Goal: Navigation & Orientation: Find specific page/section

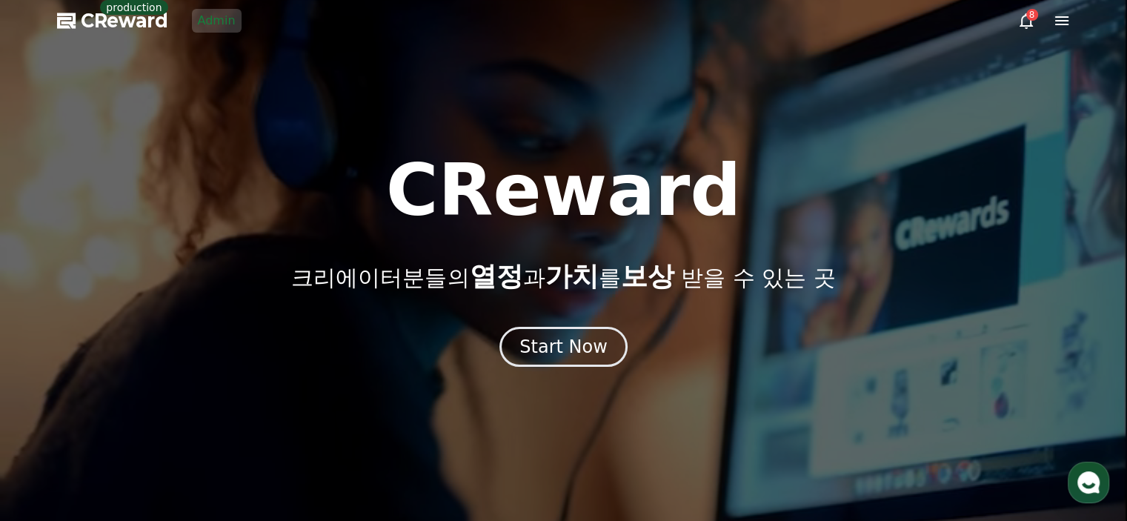
click at [222, 24] on link "Admin" at bounding box center [217, 21] width 50 height 24
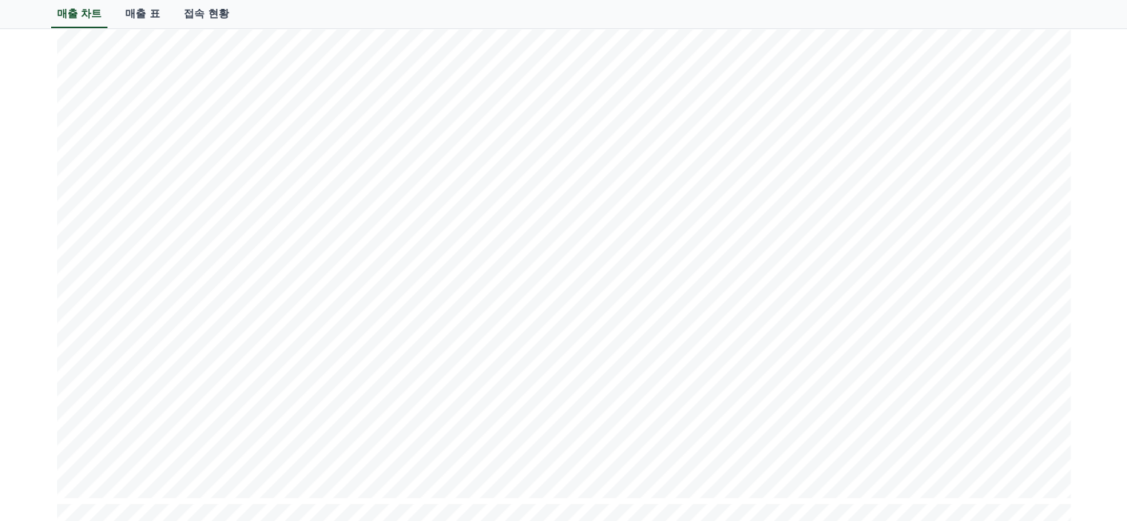
scroll to position [370, 0]
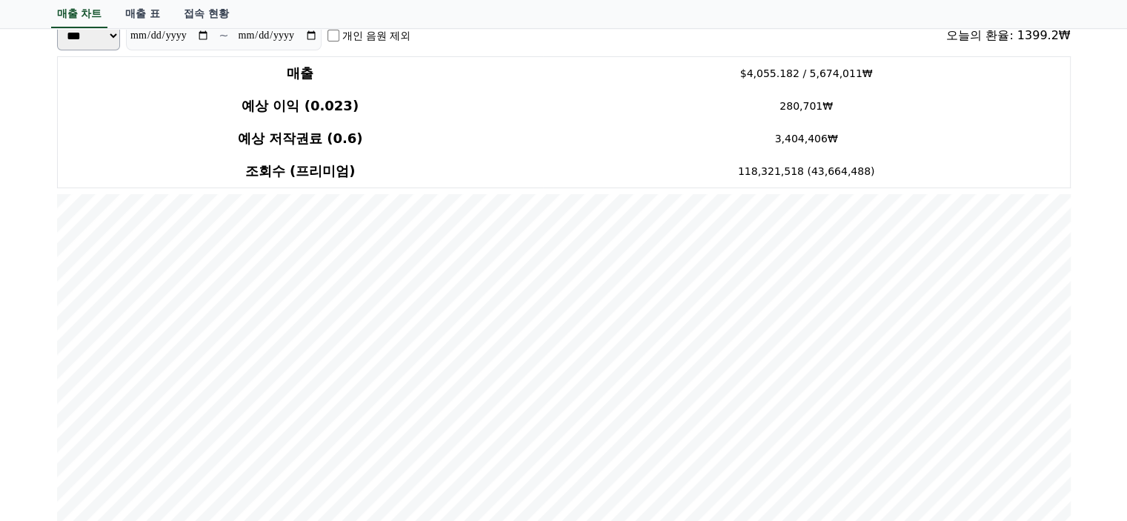
scroll to position [0, 0]
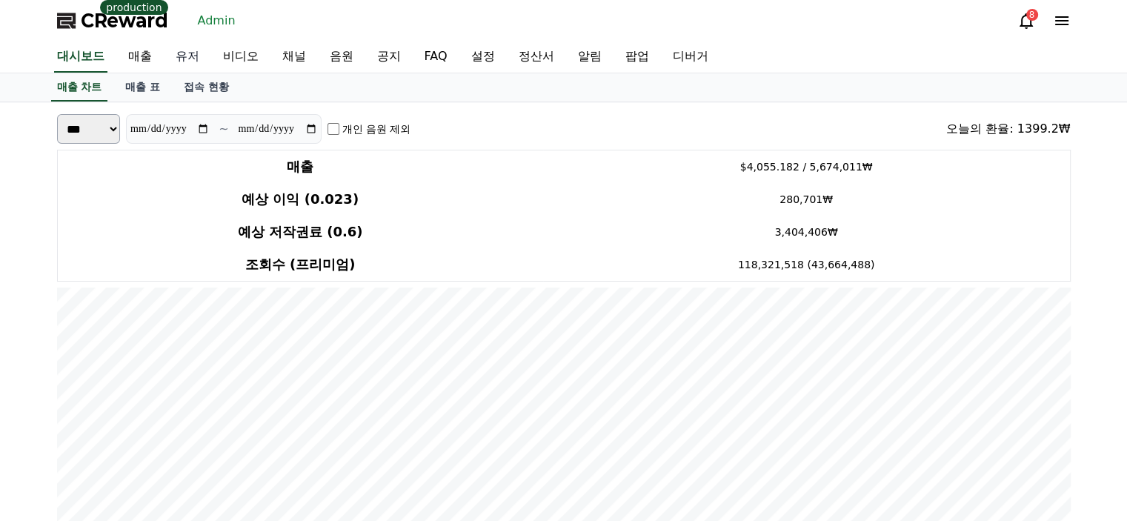
click at [176, 61] on link "유저" at bounding box center [187, 56] width 47 height 31
click at [176, 61] on link "유저" at bounding box center [188, 56] width 30 height 31
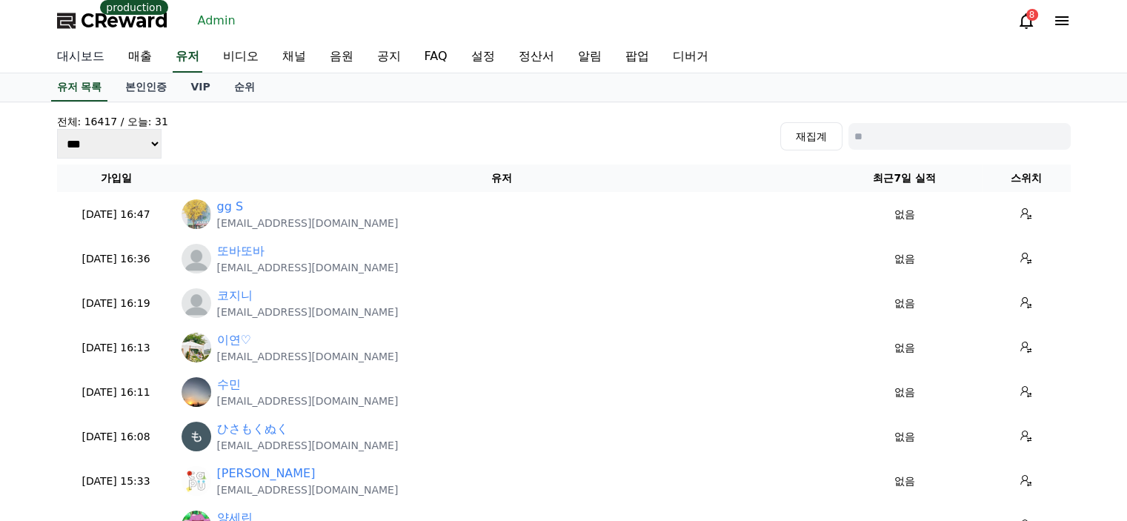
click at [80, 58] on link "대시보드" at bounding box center [80, 56] width 71 height 31
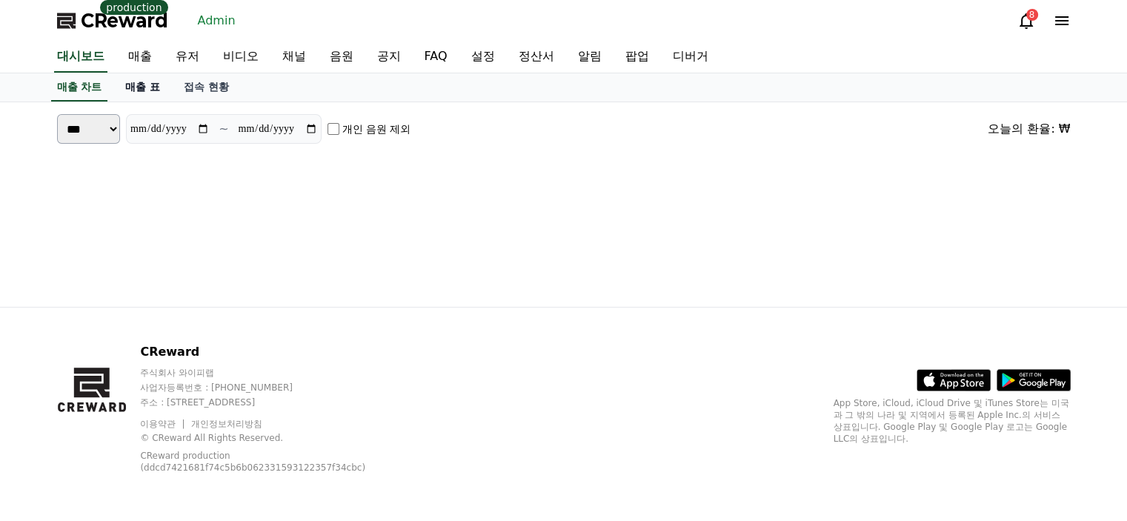
click at [154, 89] on link "매출 표" at bounding box center [142, 87] width 59 height 28
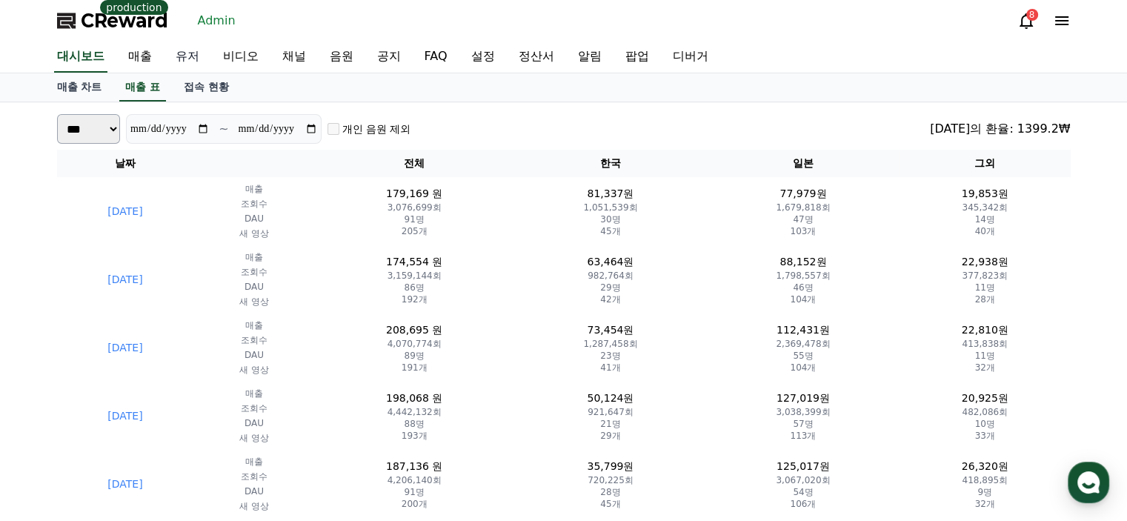
click at [188, 51] on link "유저" at bounding box center [187, 56] width 47 height 31
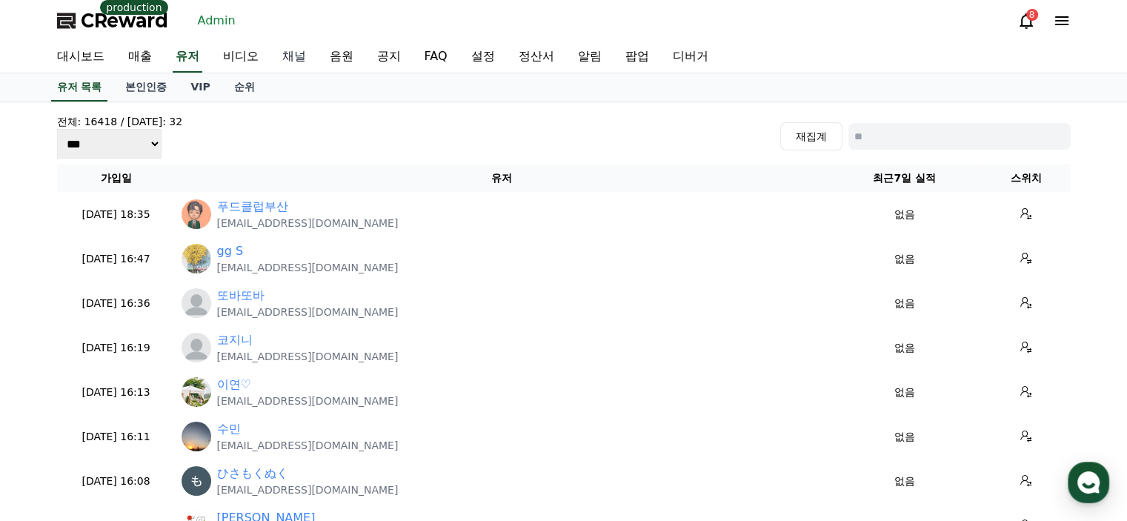
click at [299, 61] on link "채널" at bounding box center [293, 56] width 47 height 31
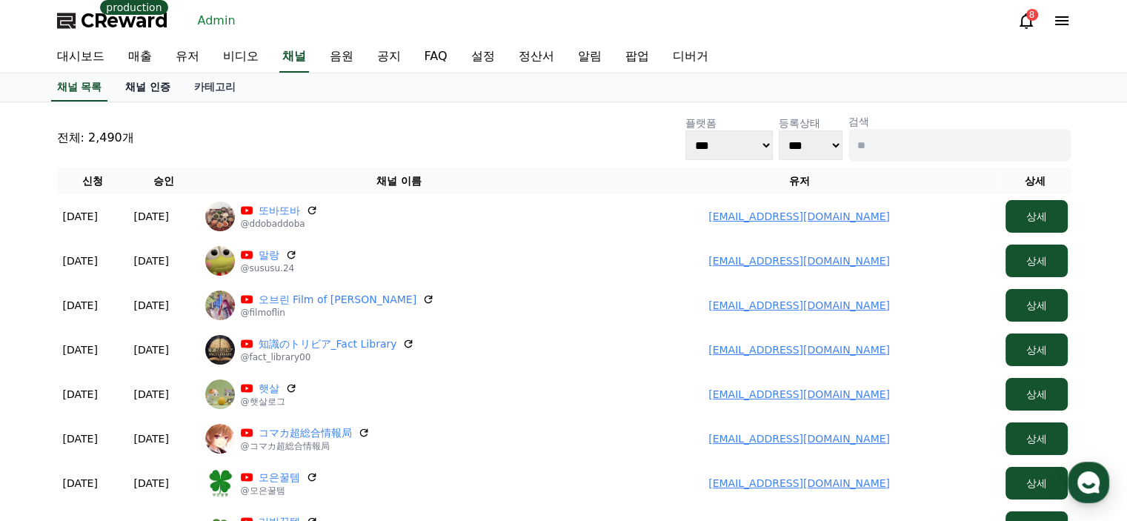
click at [136, 92] on link "채널 인증" at bounding box center [147, 87] width 69 height 28
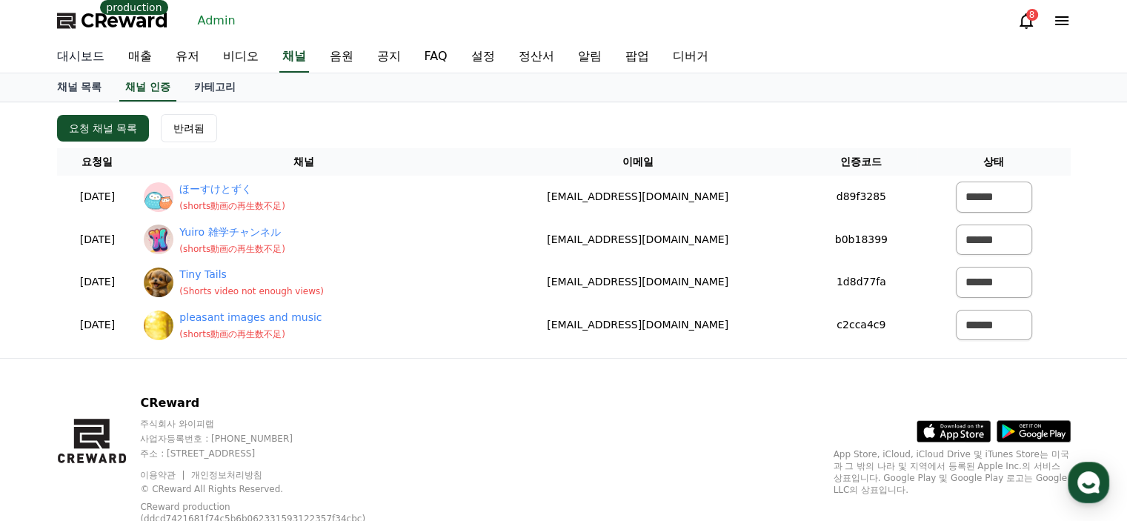
click at [102, 55] on link "대시보드" at bounding box center [80, 56] width 71 height 31
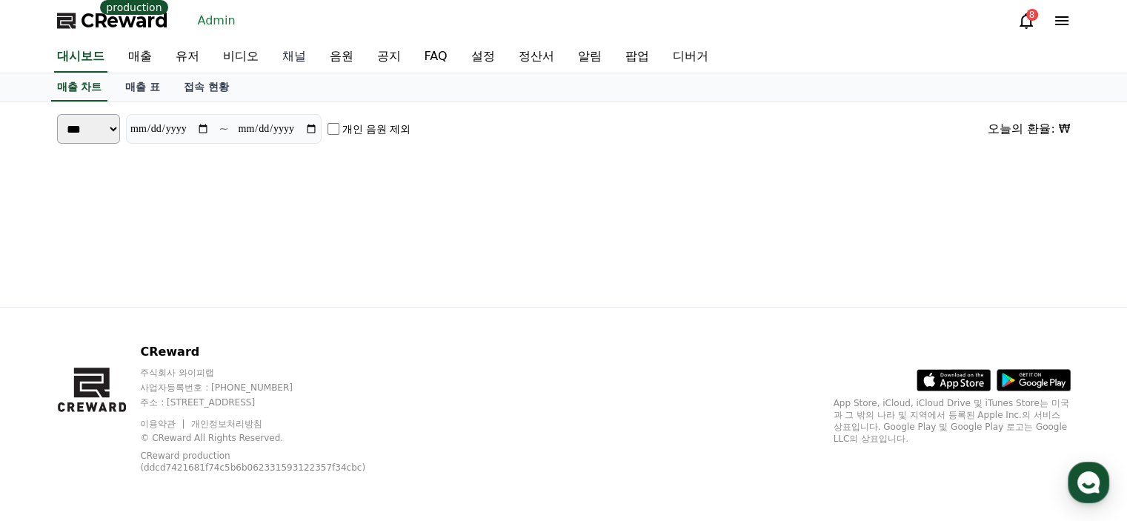
click at [314, 52] on link "채널" at bounding box center [293, 56] width 47 height 31
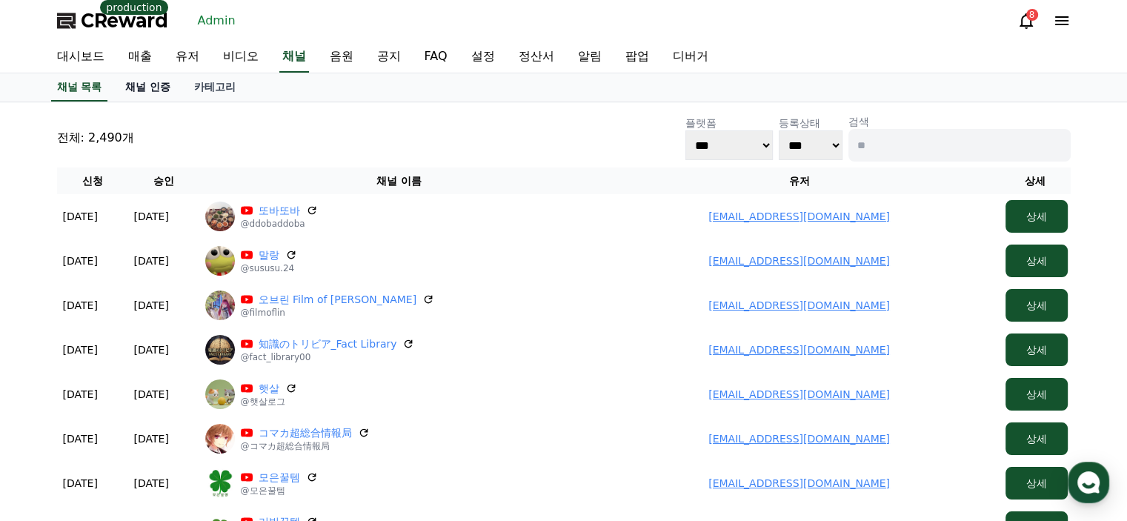
click at [145, 91] on link "채널 인증" at bounding box center [147, 87] width 69 height 28
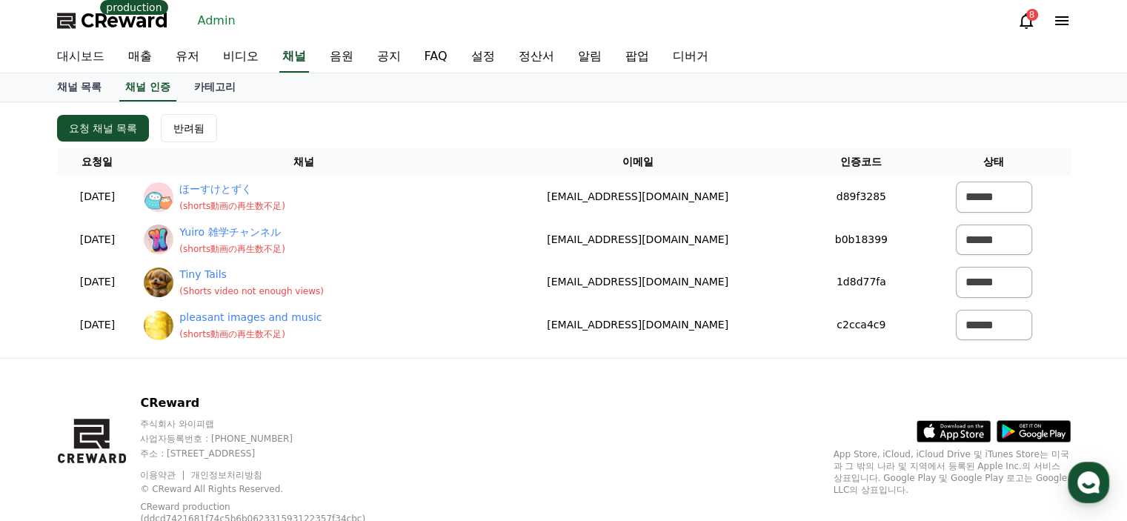
click at [59, 61] on link "대시보드" at bounding box center [80, 56] width 71 height 31
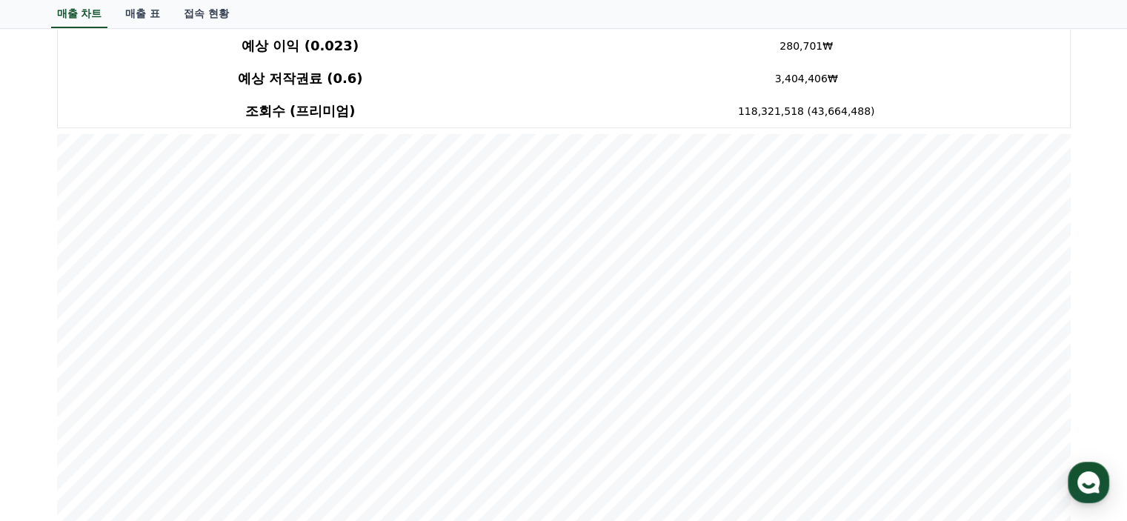
scroll to position [148, 0]
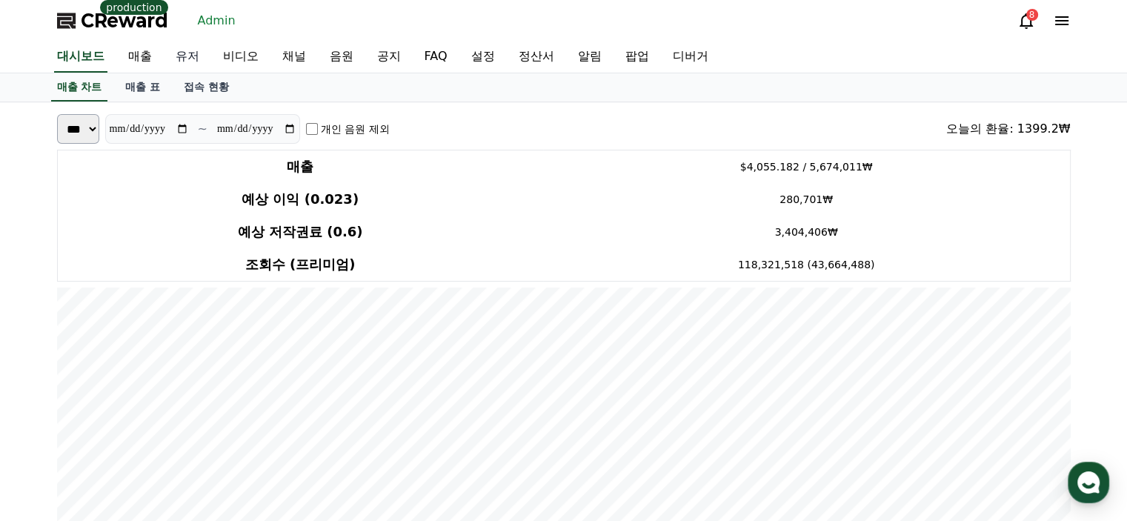
click at [199, 61] on link "유저" at bounding box center [187, 56] width 47 height 31
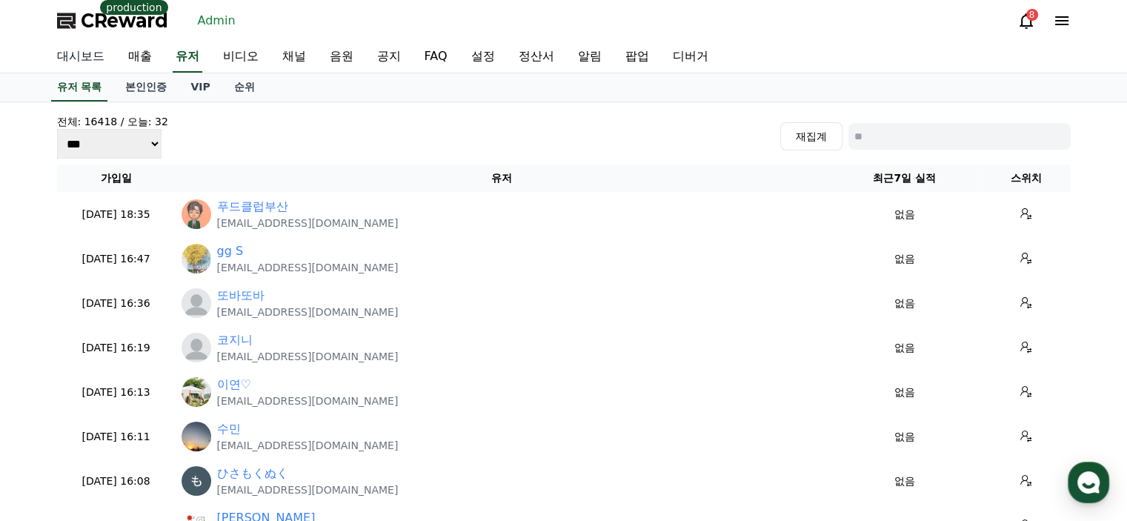
click at [89, 64] on link "대시보드" at bounding box center [80, 56] width 71 height 31
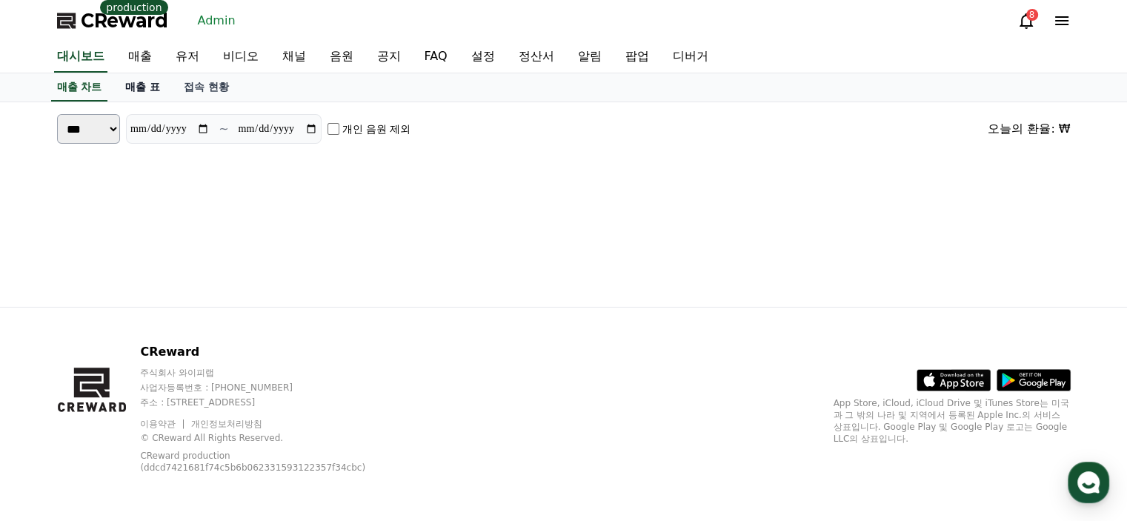
click at [151, 86] on link "매출 표" at bounding box center [142, 87] width 59 height 28
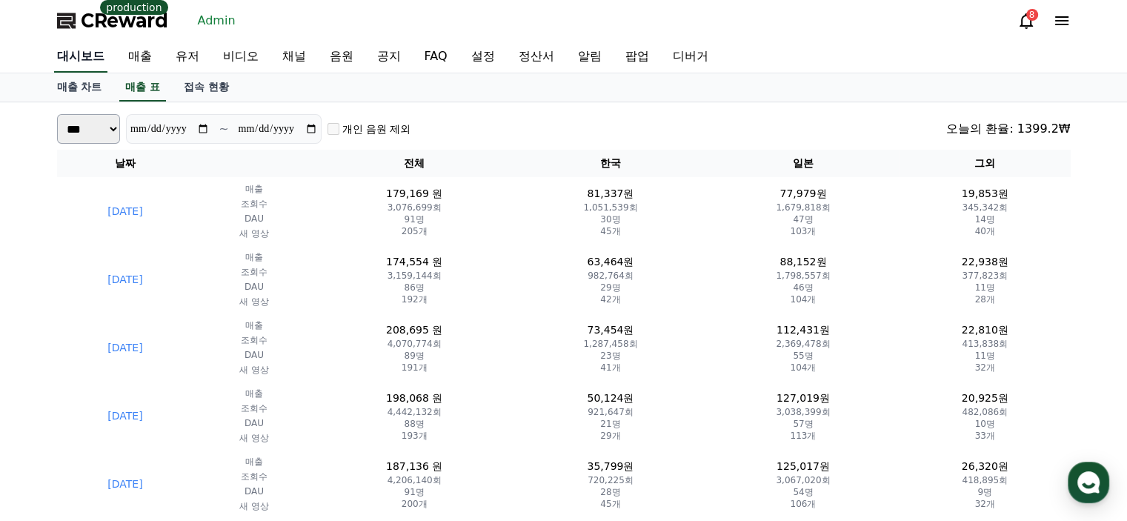
click at [87, 61] on link "대시보드" at bounding box center [80, 56] width 53 height 31
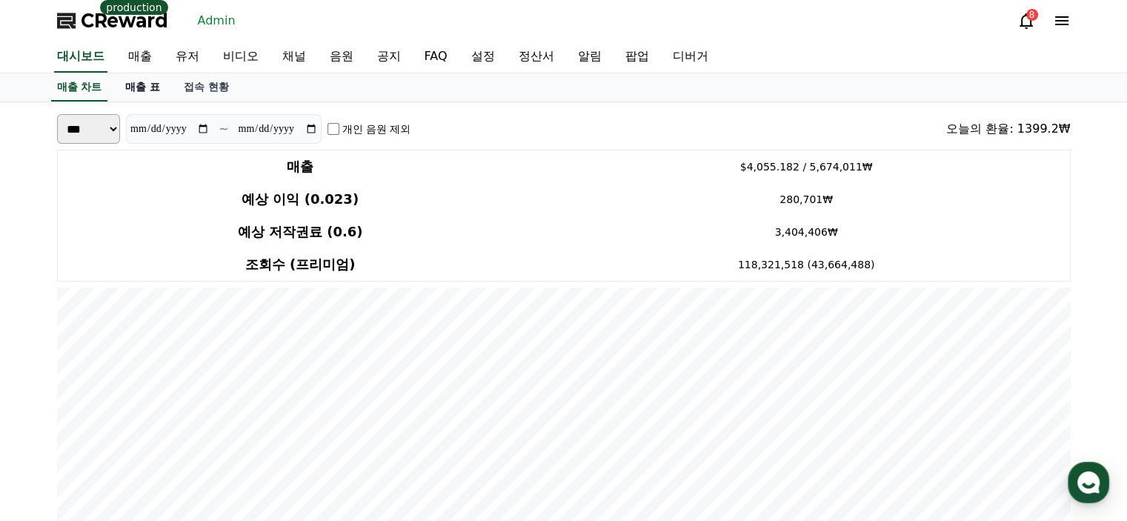
click at [135, 89] on link "매출 표" at bounding box center [142, 87] width 59 height 28
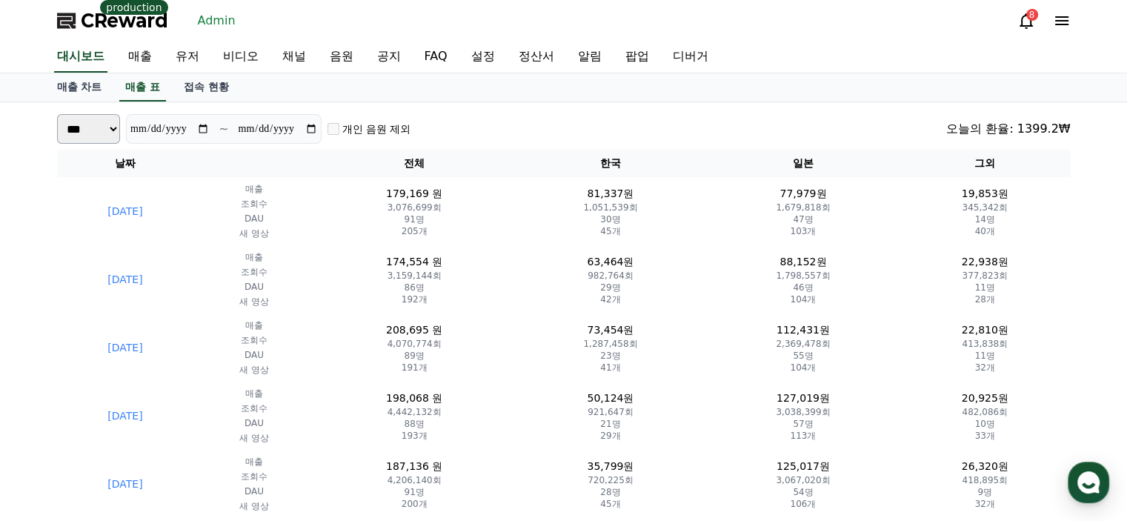
click at [634, 130] on div "**********" at bounding box center [564, 129] width 1014 height 30
